Goal: Task Accomplishment & Management: Manage account settings

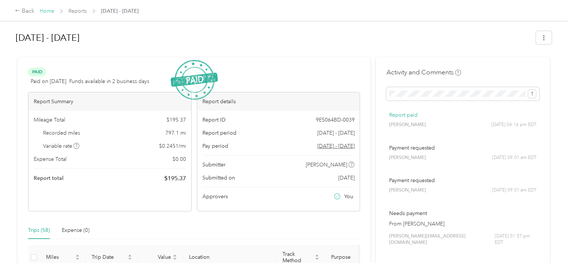
click at [42, 12] on link "Home" at bounding box center [47, 11] width 15 height 6
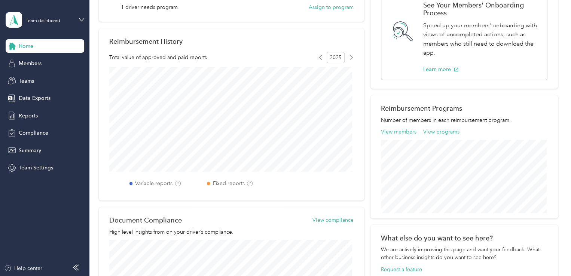
scroll to position [165, 0]
click at [397, 133] on button "View members" at bounding box center [399, 131] width 36 height 8
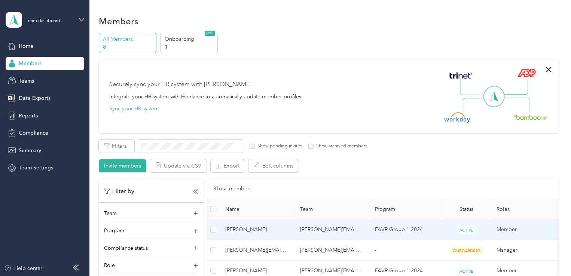
click at [334, 229] on td "[PERSON_NAME][EMAIL_ADDRESS][DOMAIN_NAME]" at bounding box center [331, 230] width 75 height 21
